Goal: Task Accomplishment & Management: Manage account settings

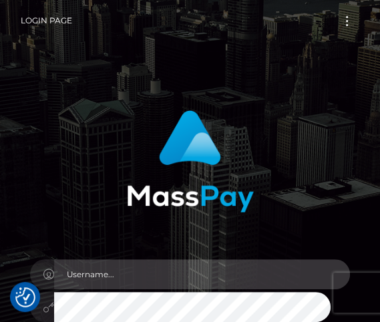
click at [137, 259] on input "text" at bounding box center [202, 274] width 296 height 30
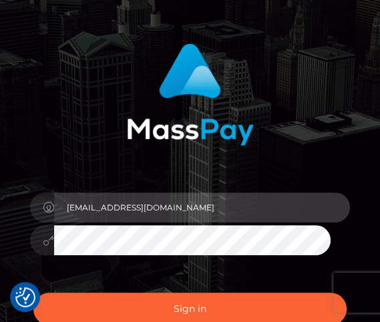
type input "adinabalan2323@gmail.com"
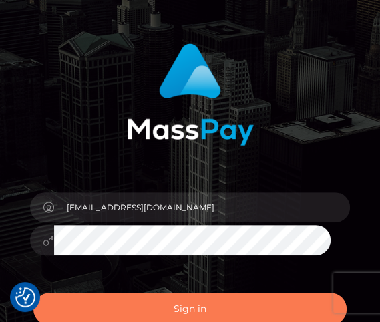
click at [148, 315] on button "Sign in" at bounding box center [189, 308] width 313 height 33
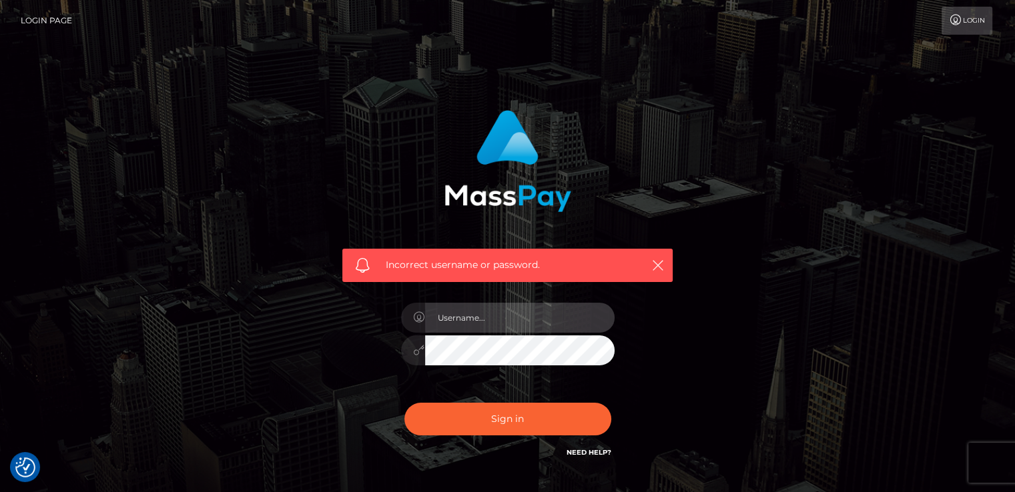
click at [379, 308] on input "text" at bounding box center [519, 318] width 189 height 30
click at [379, 314] on input "text" at bounding box center [519, 318] width 189 height 30
type input "adinabalan2323@gmail.com"
click at [379, 321] on button "Sign in" at bounding box center [507, 419] width 207 height 33
click at [661, 278] on div "Incorrect username or password." at bounding box center [507, 265] width 330 height 33
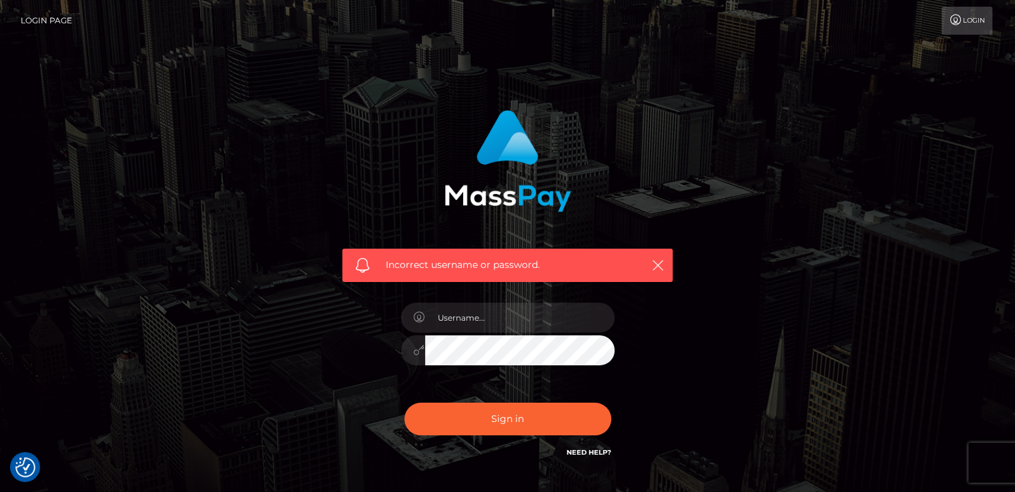
click at [666, 257] on div "Incorrect username or password." at bounding box center [507, 265] width 330 height 33
drag, startPoint x: 662, startPoint y: 261, endPoint x: 646, endPoint y: 258, distance: 16.2
click at [661, 261] on icon "button" at bounding box center [657, 265] width 13 height 13
